Goal: Download file/media

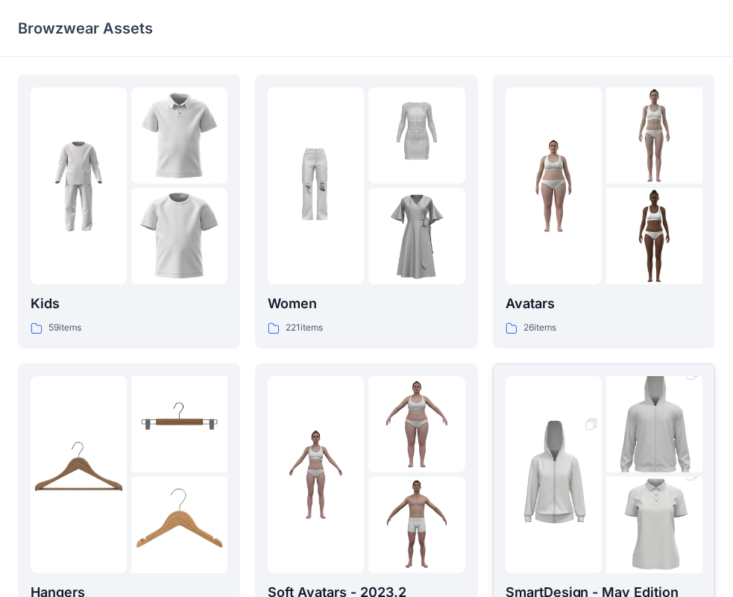
click at [608, 480] on img at bounding box center [655, 525] width 96 height 145
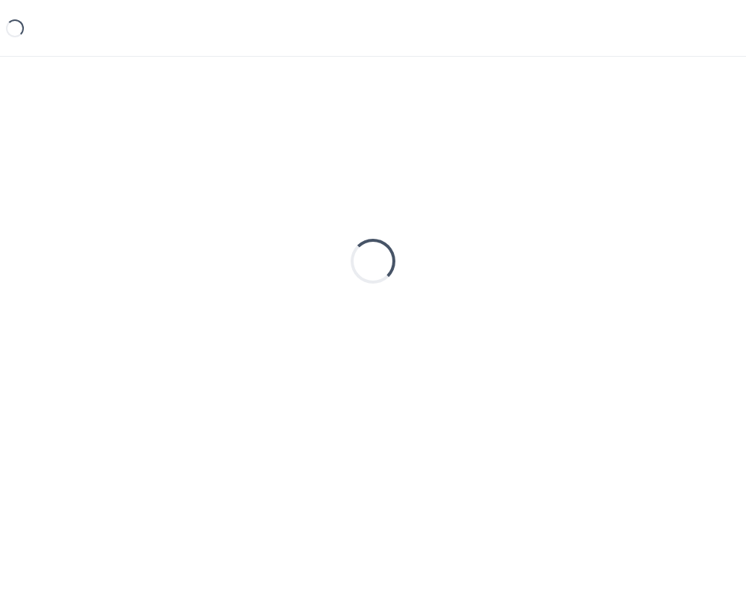
click at [608, 480] on div "Loading..." at bounding box center [373, 303] width 746 height 492
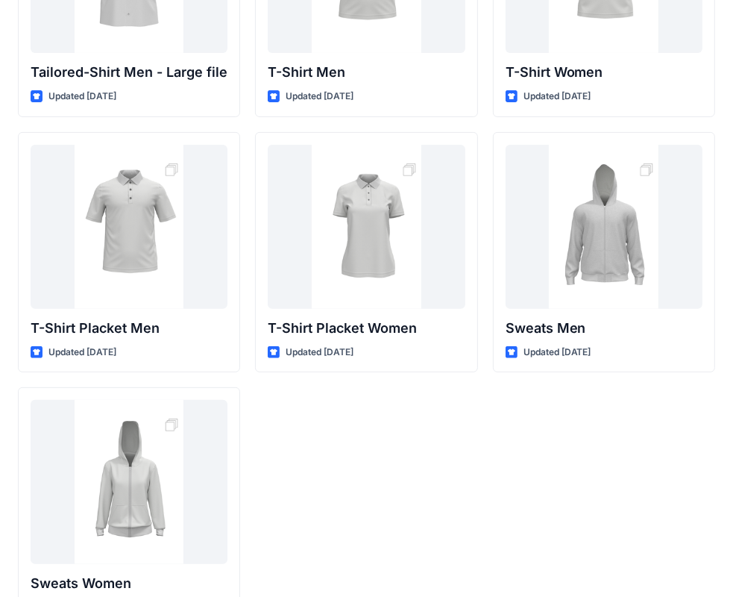
scroll to position [246, 0]
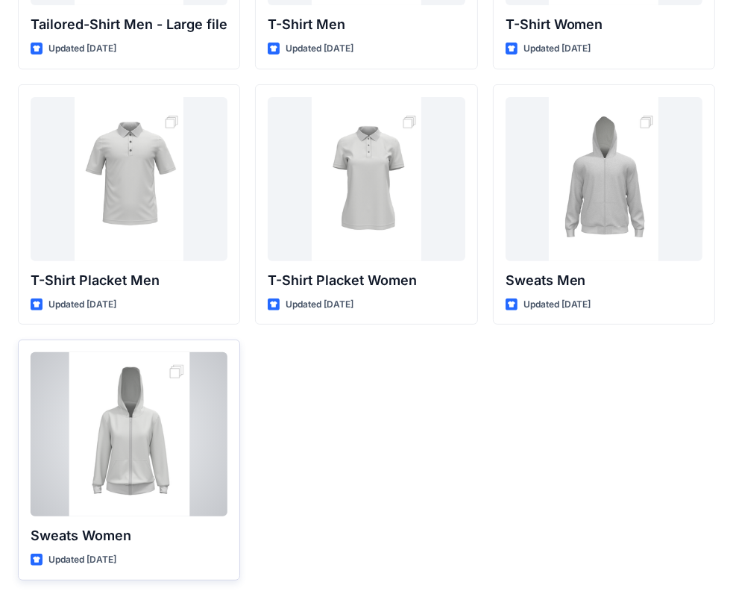
click at [136, 454] on div at bounding box center [129, 434] width 197 height 164
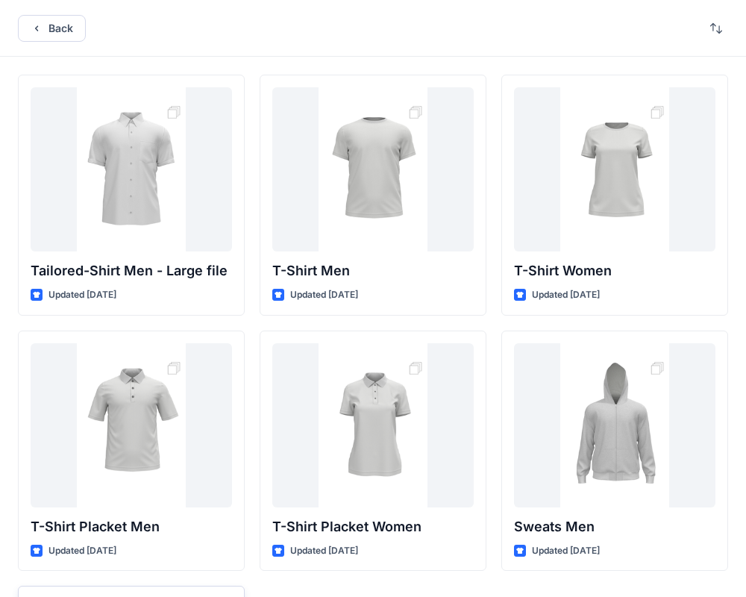
click at [136, 454] on div "Back Tailored-Shirt Men - Large file Updated [DATE] T-Shirt Placket Men Updated…" at bounding box center [373, 422] width 746 height 845
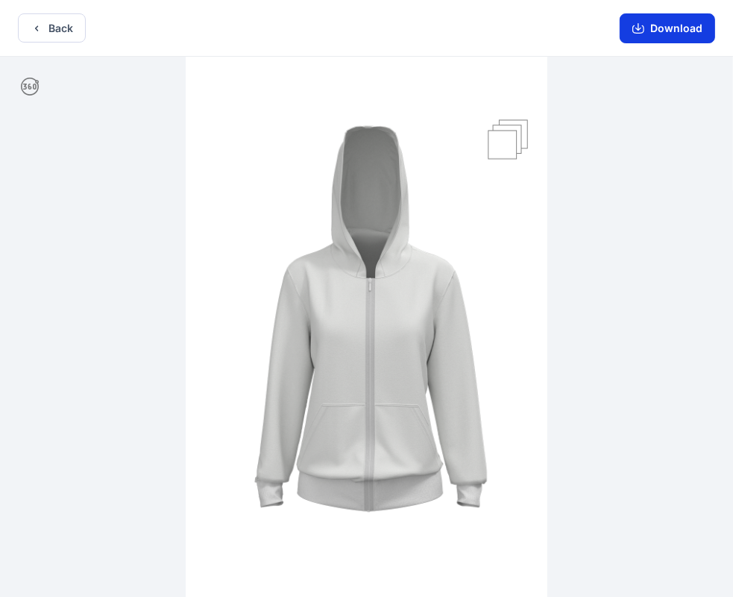
click at [666, 31] on button "Download" at bounding box center [667, 28] width 95 height 30
click at [662, 29] on button "Download" at bounding box center [667, 28] width 95 height 30
